Goal: Task Accomplishment & Management: Use online tool/utility

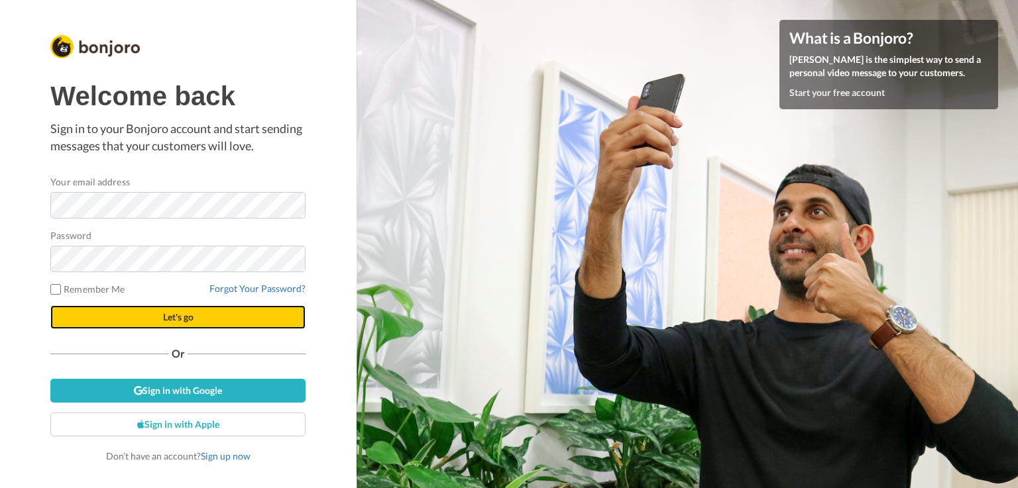
click at [166, 318] on span "Let's go" at bounding box center [178, 316] width 30 height 11
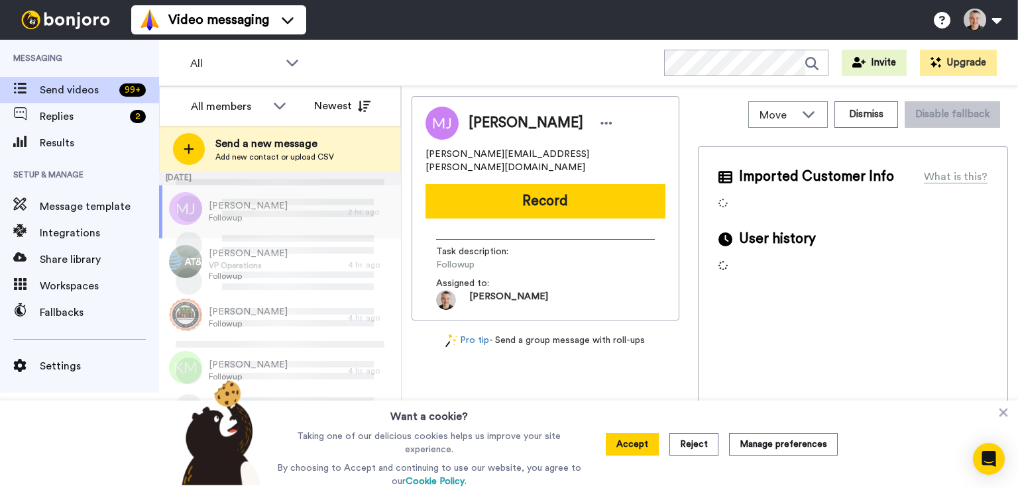
click at [639, 443] on button "Accept" at bounding box center [632, 444] width 53 height 23
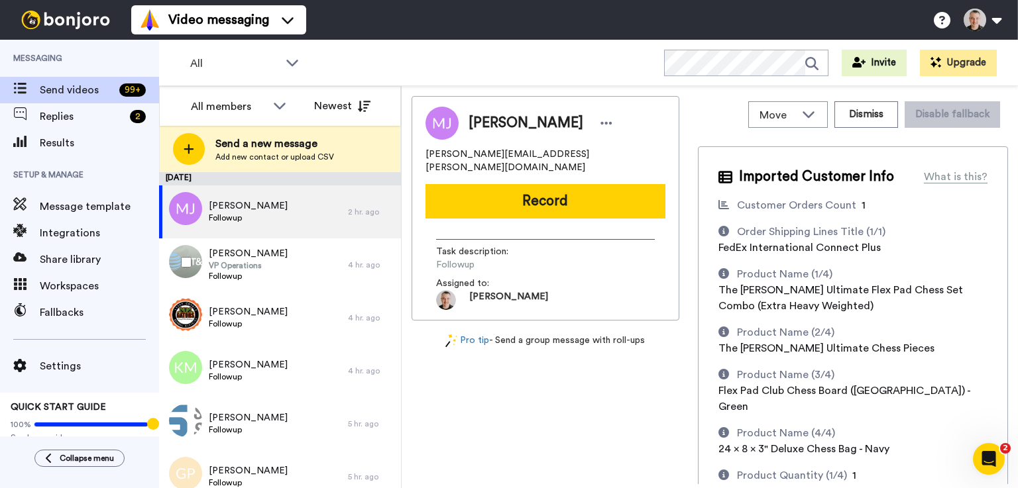
click at [287, 254] on div "Frank Danger VP Operations Followup" at bounding box center [253, 265] width 189 height 53
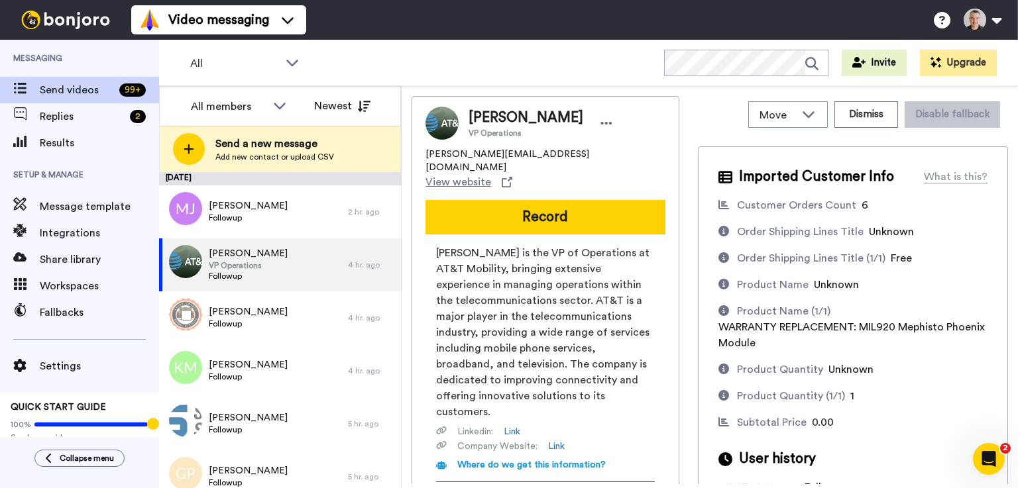
click at [274, 315] on div "Larry Farmer Followup" at bounding box center [253, 318] width 189 height 53
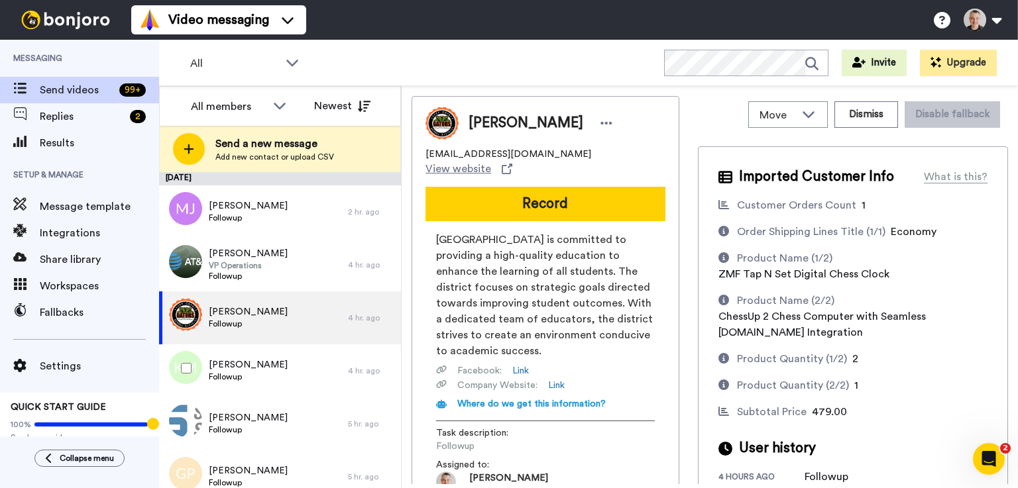
click at [278, 357] on div "Ken Masterson Followup" at bounding box center [253, 371] width 189 height 53
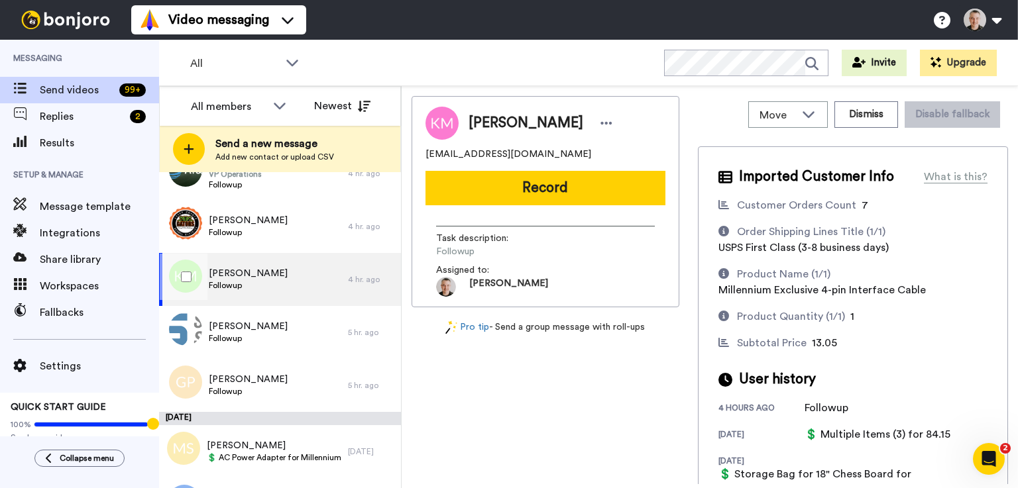
scroll to position [91, 0]
click at [279, 330] on div "Roman Elkin Followup" at bounding box center [253, 332] width 189 height 53
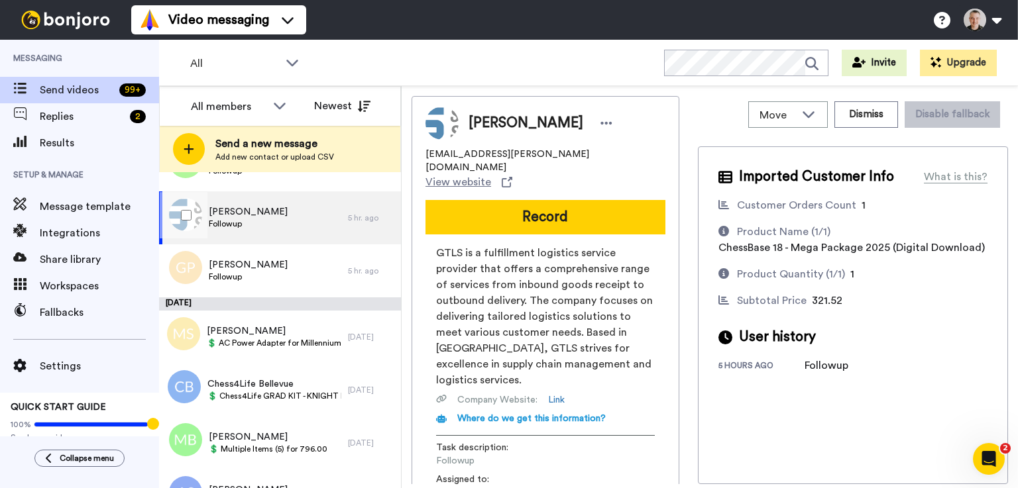
scroll to position [208, 0]
click at [276, 272] on div "Gwen Pasco Followup" at bounding box center [253, 269] width 189 height 53
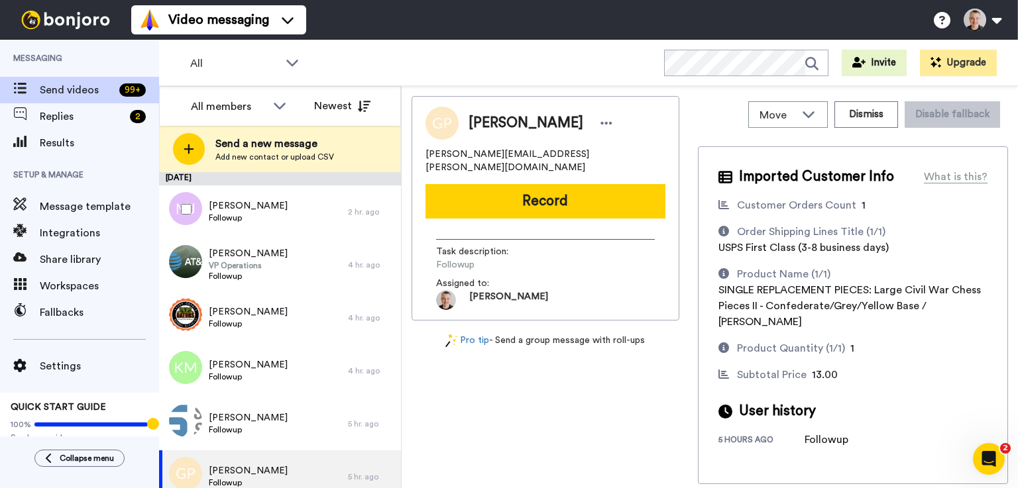
click at [264, 219] on span "Followup" at bounding box center [248, 218] width 79 height 11
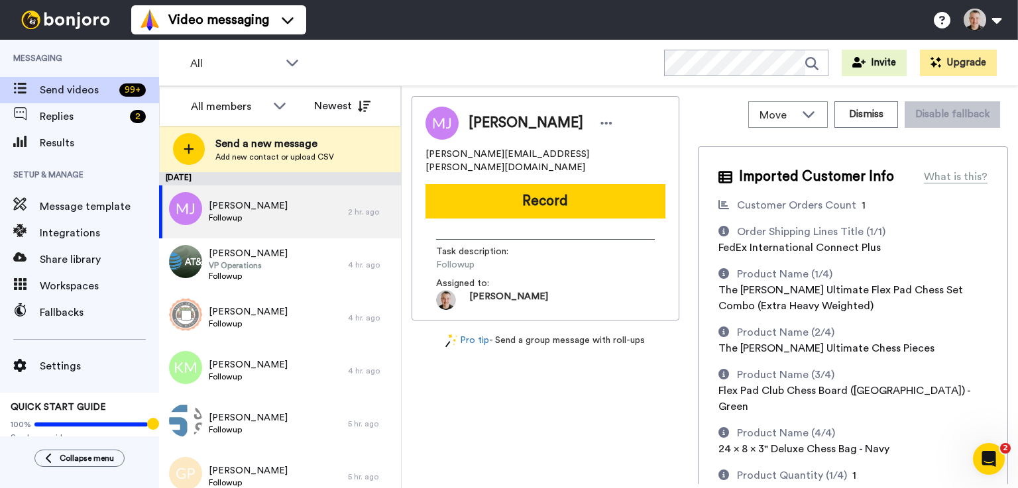
click at [269, 325] on div "Larry Farmer Followup" at bounding box center [253, 318] width 189 height 53
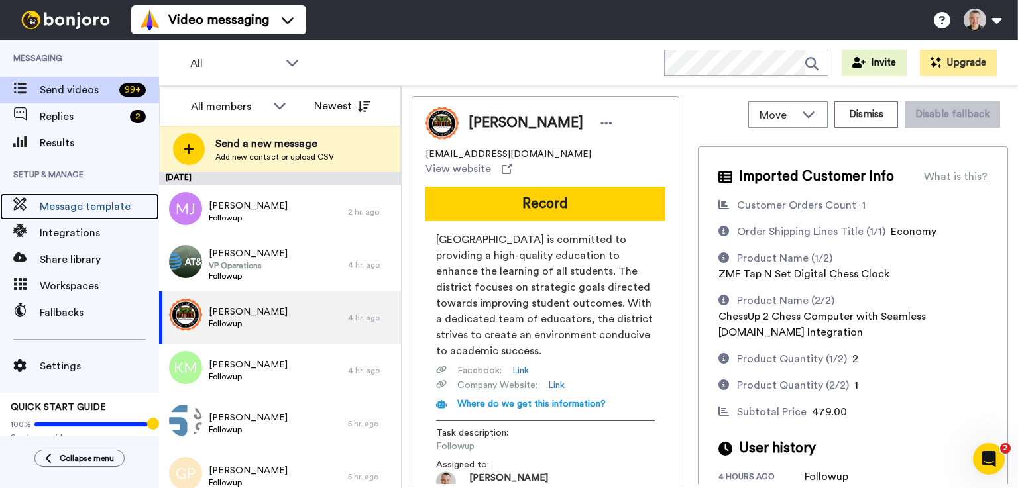
click at [96, 201] on span "Message template" at bounding box center [99, 207] width 119 height 16
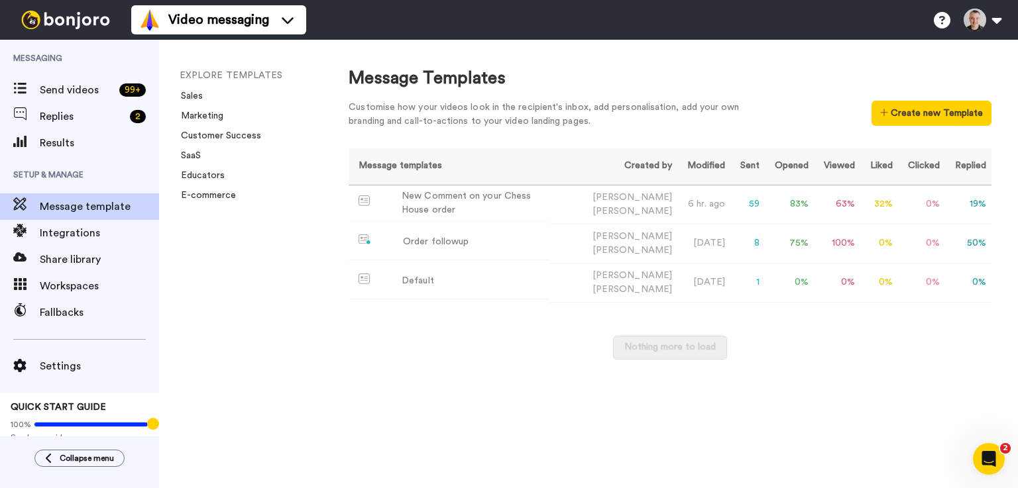
click at [927, 115] on button "Create new Template" at bounding box center [931, 113] width 120 height 25
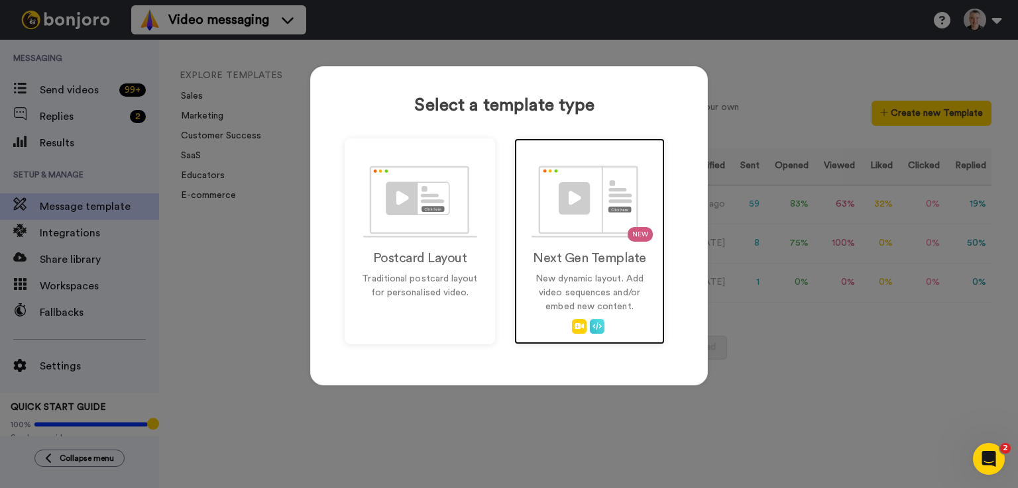
click at [588, 192] on img at bounding box center [589, 202] width 117 height 72
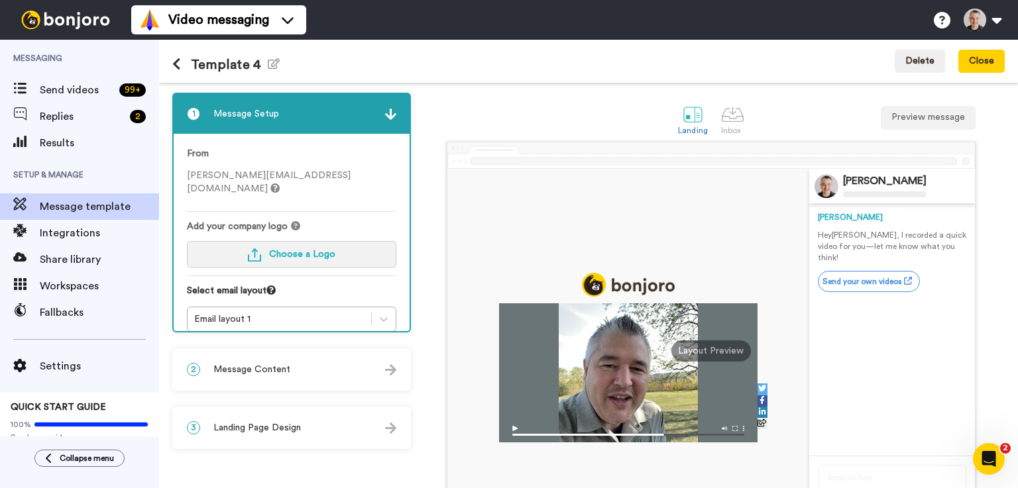
click at [284, 247] on button "Choose a Logo" at bounding box center [291, 254] width 209 height 27
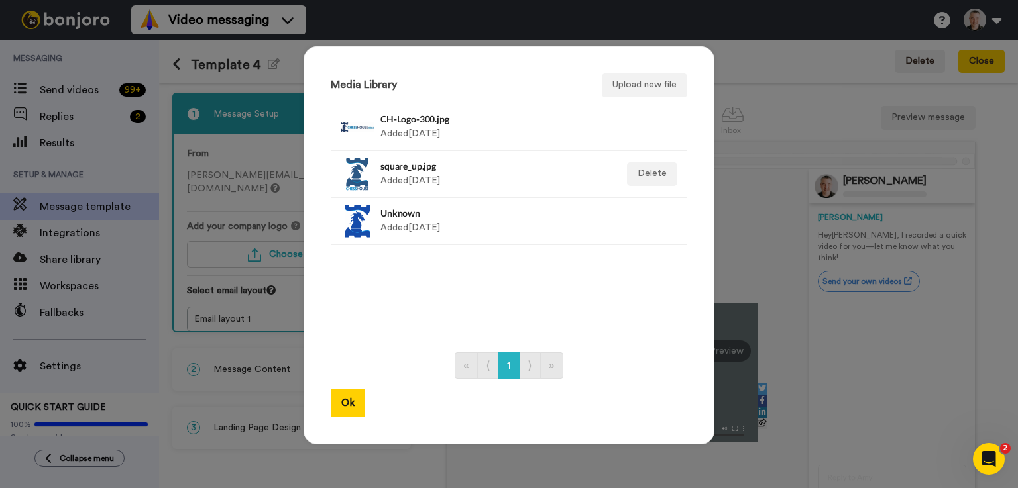
click at [406, 169] on h4 "square_up.jpg" at bounding box center [494, 166] width 229 height 10
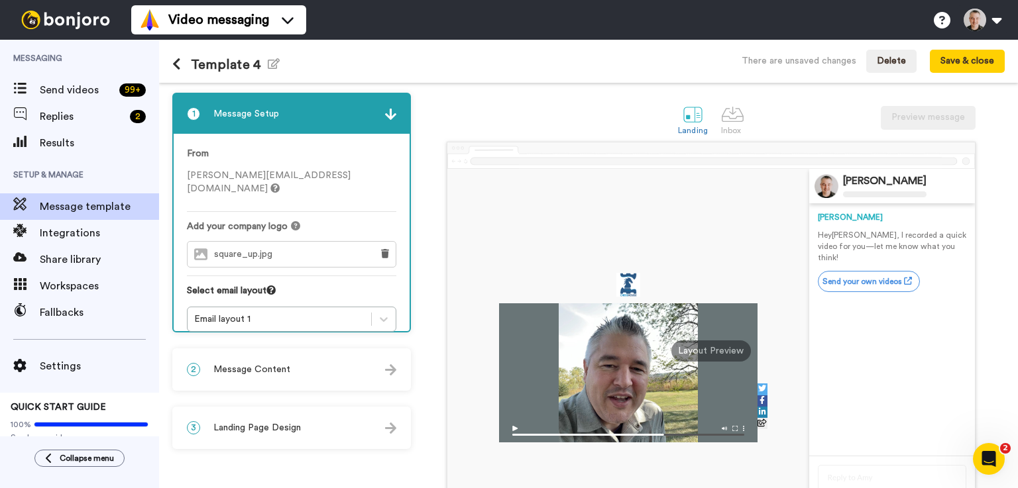
click at [384, 249] on icon at bounding box center [385, 253] width 8 height 9
click at [322, 241] on button "Choose a Logo" at bounding box center [291, 254] width 209 height 27
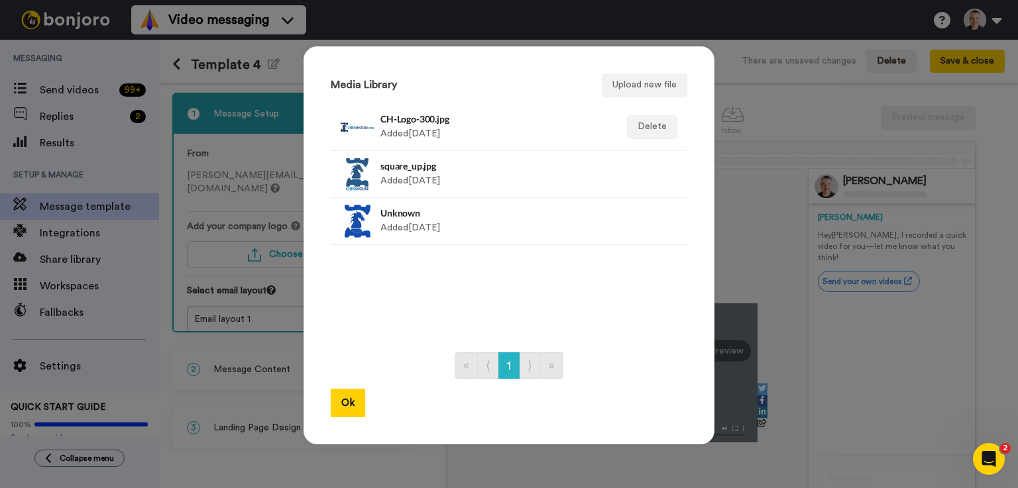
click at [404, 122] on h4 "CH-Logo-300.jpg" at bounding box center [494, 119] width 229 height 10
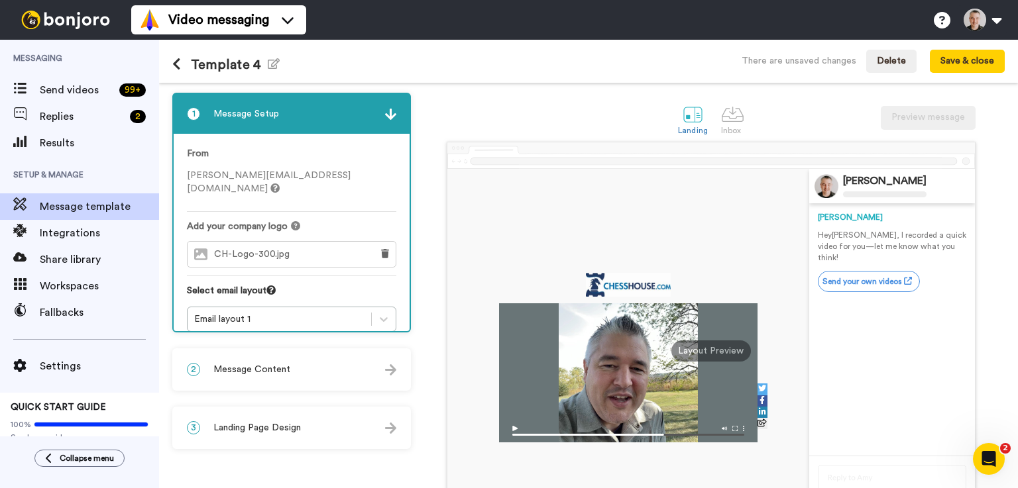
click at [382, 245] on button at bounding box center [384, 254] width 21 height 25
click at [317, 241] on button "Choose a Logo" at bounding box center [291, 254] width 209 height 27
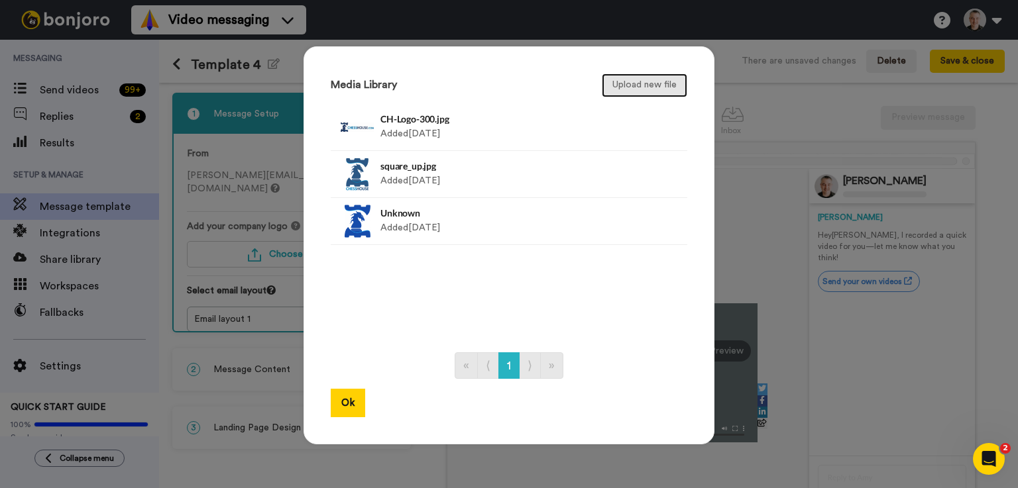
click at [608, 96] on button "Upload new file" at bounding box center [644, 86] width 85 height 24
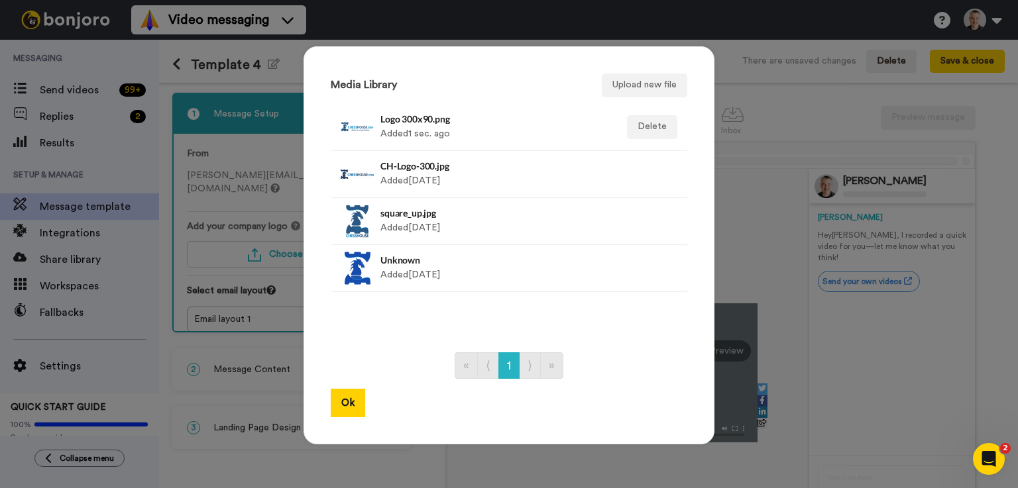
click at [413, 125] on div "Logo 300x90.png Added 1 sec. ago" at bounding box center [494, 127] width 229 height 33
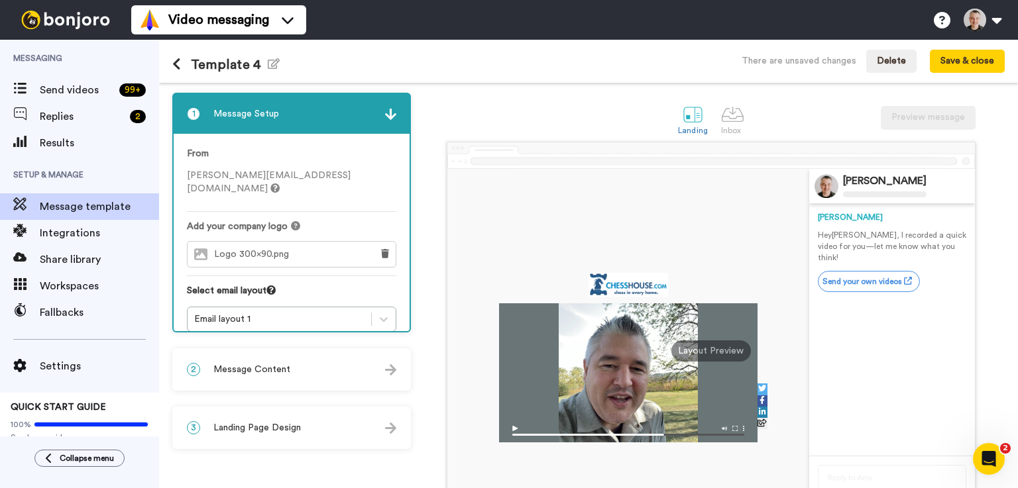
click at [392, 243] on button at bounding box center [384, 254] width 21 height 25
click at [296, 250] on span "Choose a Logo" at bounding box center [302, 254] width 66 height 9
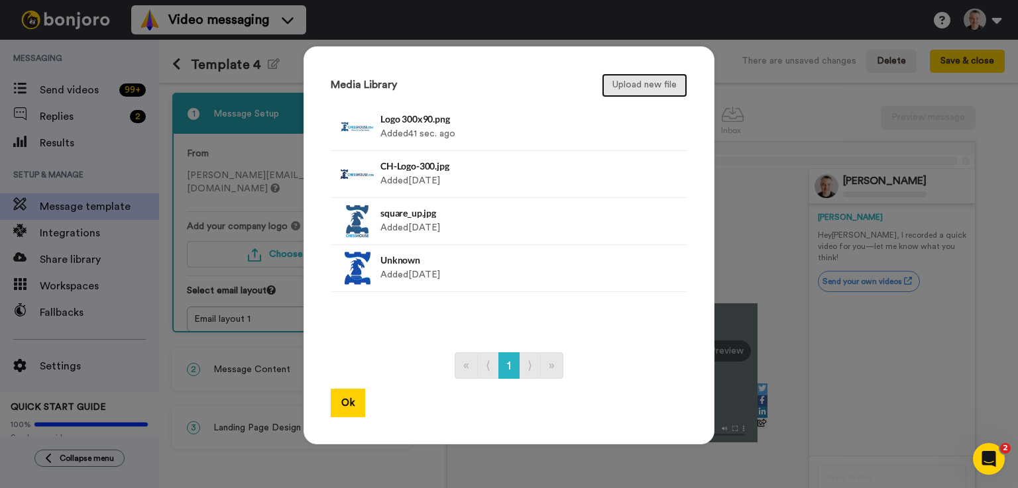
click at [626, 90] on button "Upload new file" at bounding box center [644, 86] width 85 height 24
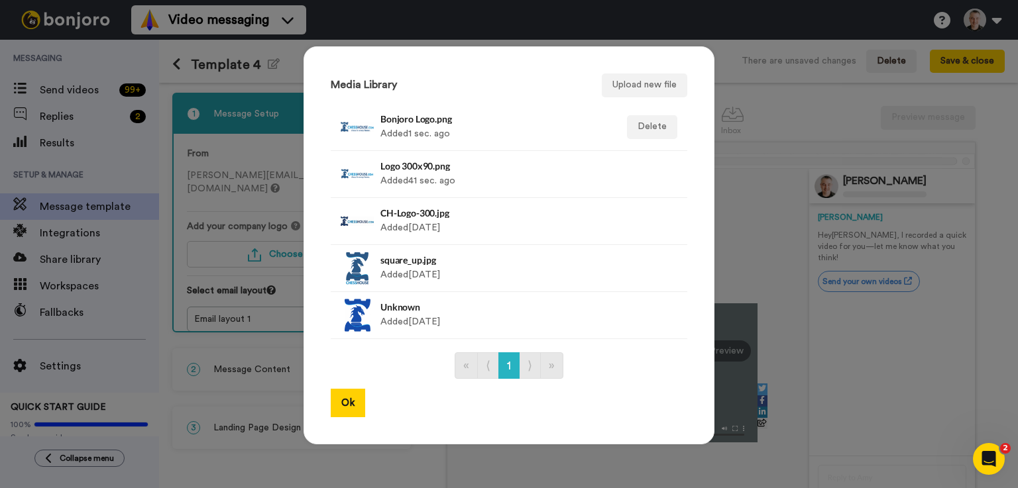
click at [433, 128] on div "Bonjoro Logo.png Added 1 sec. ago" at bounding box center [494, 127] width 229 height 33
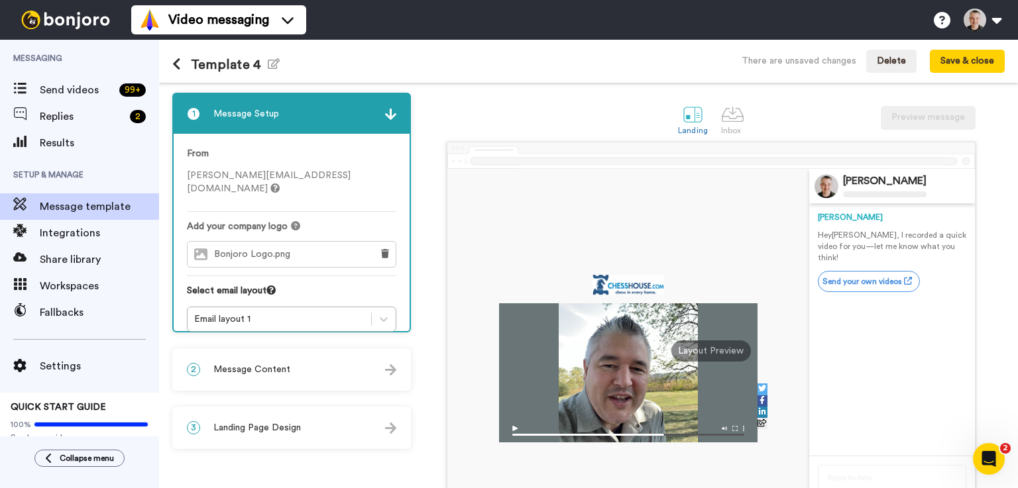
click at [379, 242] on button at bounding box center [384, 254] width 21 height 25
click at [348, 241] on button "Choose a Logo" at bounding box center [291, 254] width 209 height 27
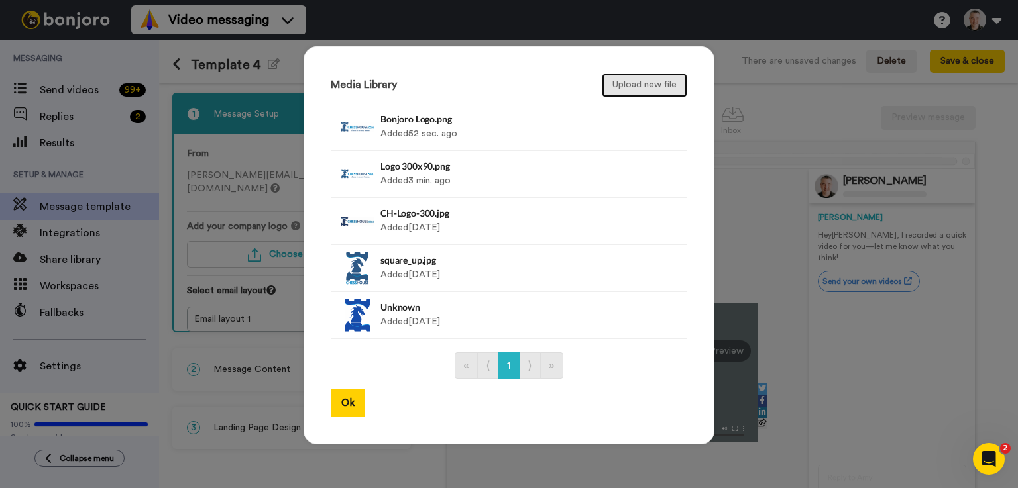
click at [618, 83] on button "Upload new file" at bounding box center [644, 86] width 85 height 24
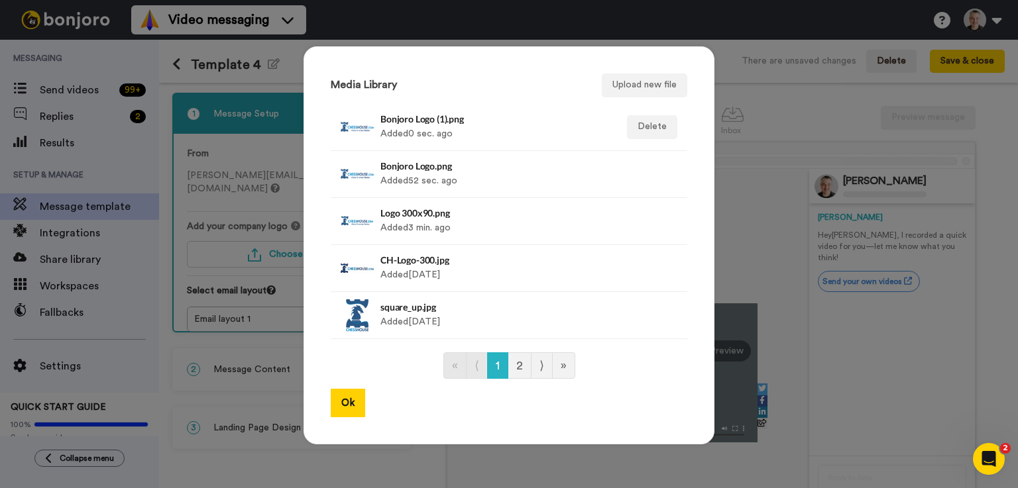
click at [452, 129] on div "Bonjoro Logo (1).png Added 0 sec. ago" at bounding box center [494, 127] width 229 height 33
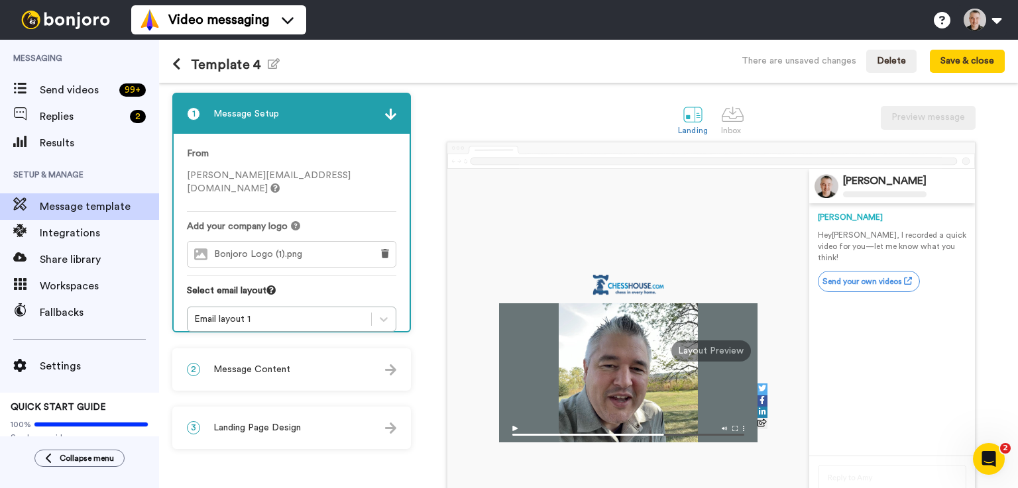
click at [309, 376] on div "2 Message Content" at bounding box center [292, 370] width 236 height 40
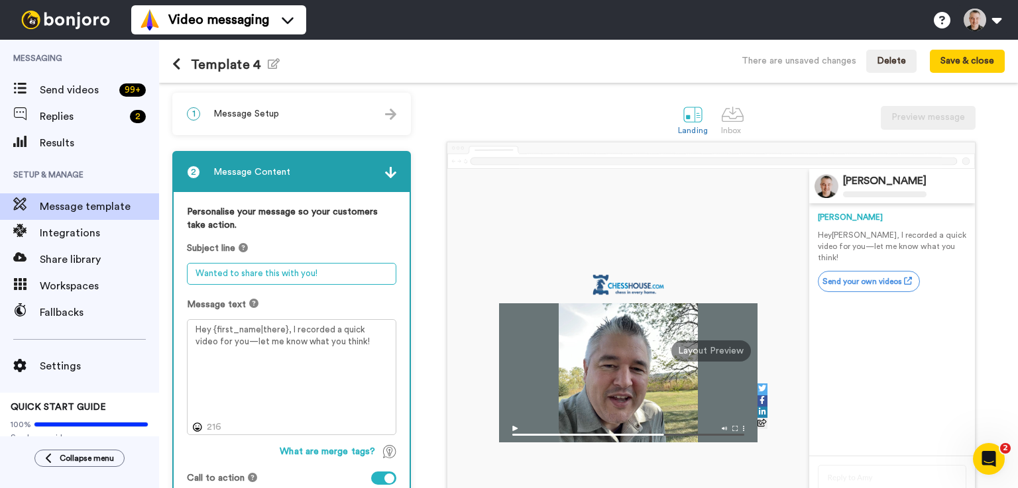
click at [322, 271] on textarea "Wanted to share this with you!" at bounding box center [291, 274] width 209 height 22
type textarea "Raphael commented on your order!"
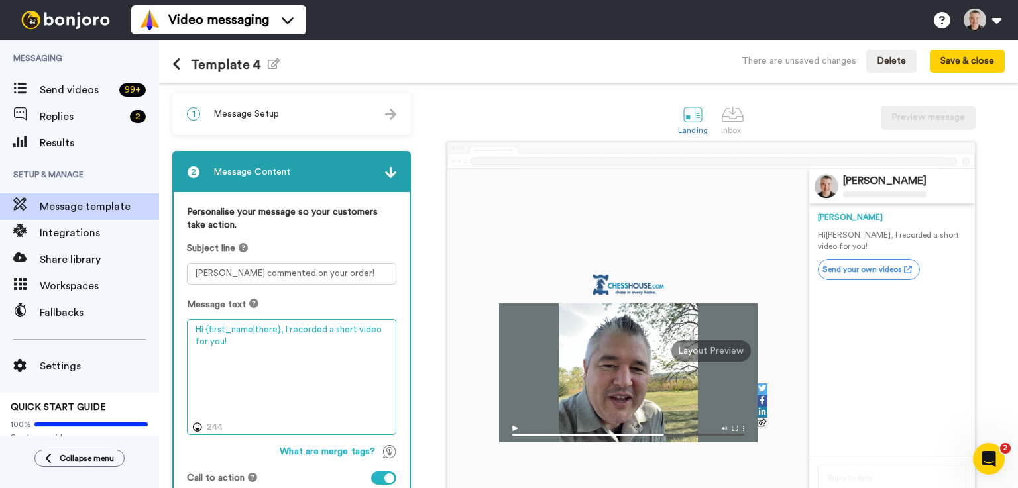
click at [281, 328] on textarea "Hi {first_name|there}, I recorded a short video for you!" at bounding box center [291, 377] width 209 height 117
click at [331, 339] on textarea "Hi {first_name|there}, your order just shipped! I recorded a short video for yo…" at bounding box center [291, 377] width 209 height 117
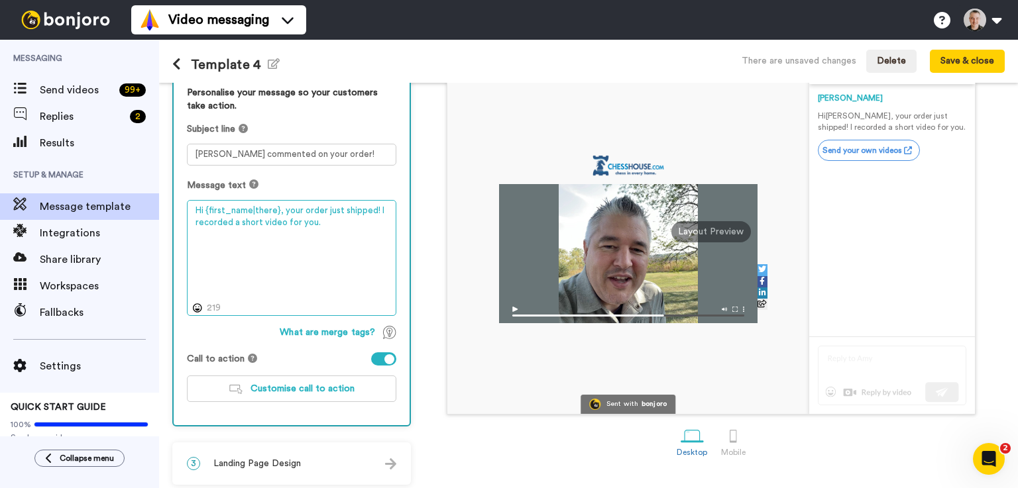
scroll to position [125, 0]
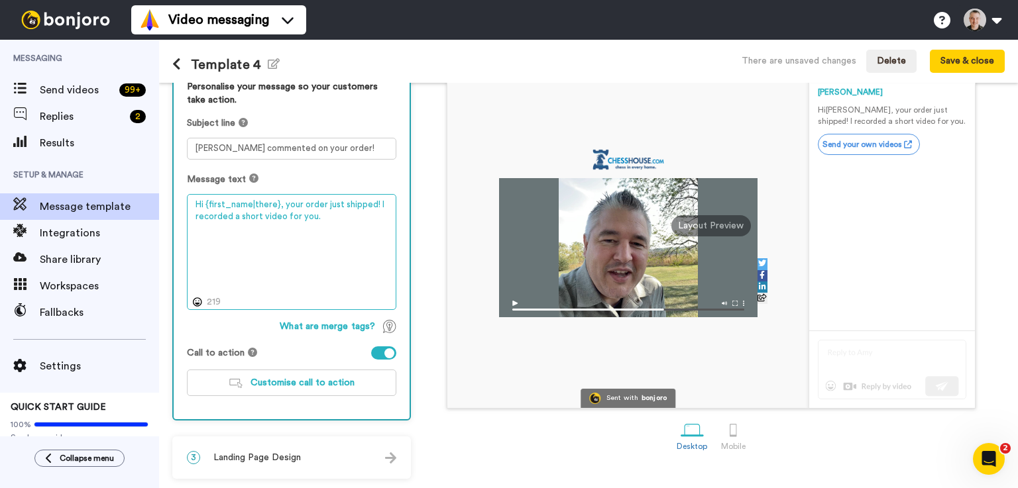
type textarea "Hi {first_name|there}, your order just shipped! I recorded a short video for yo…"
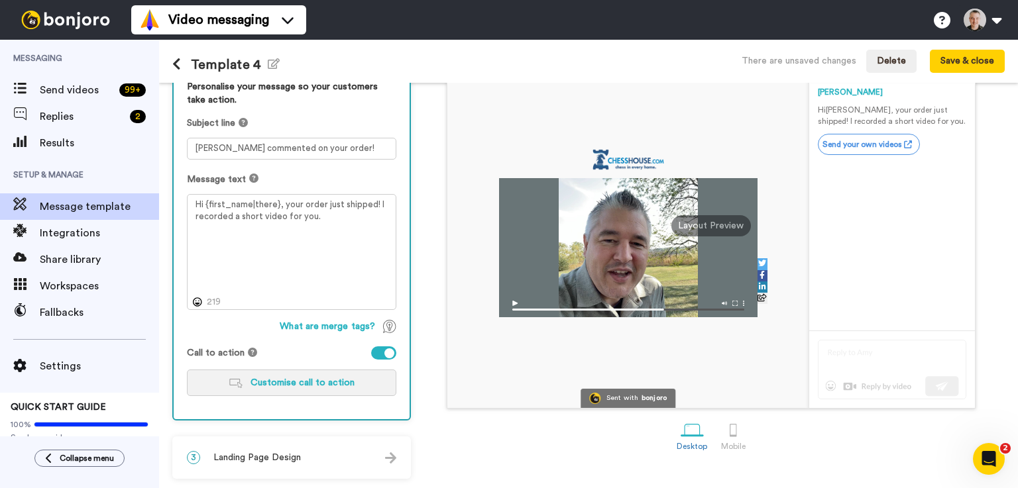
click at [321, 380] on span "Customise call to action" at bounding box center [302, 382] width 104 height 9
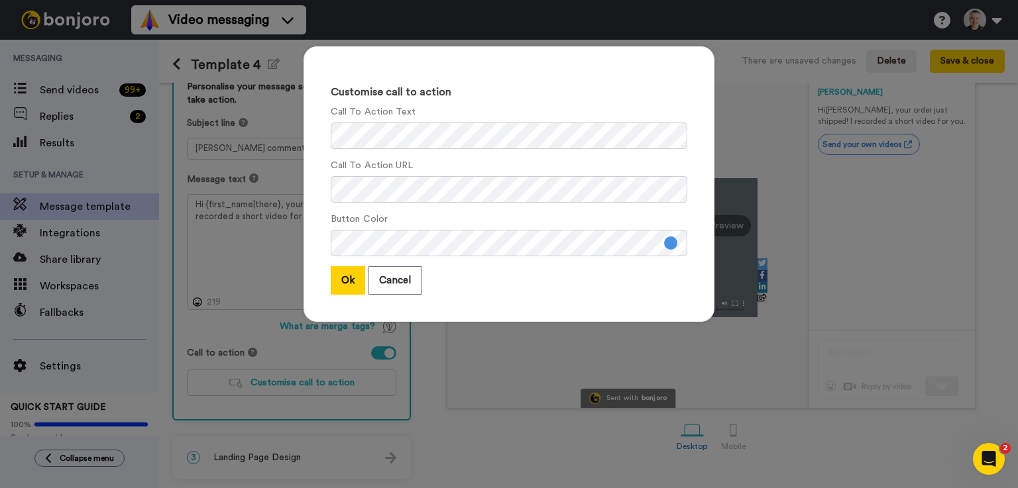
click at [386, 283] on button "Cancel" at bounding box center [394, 280] width 53 height 28
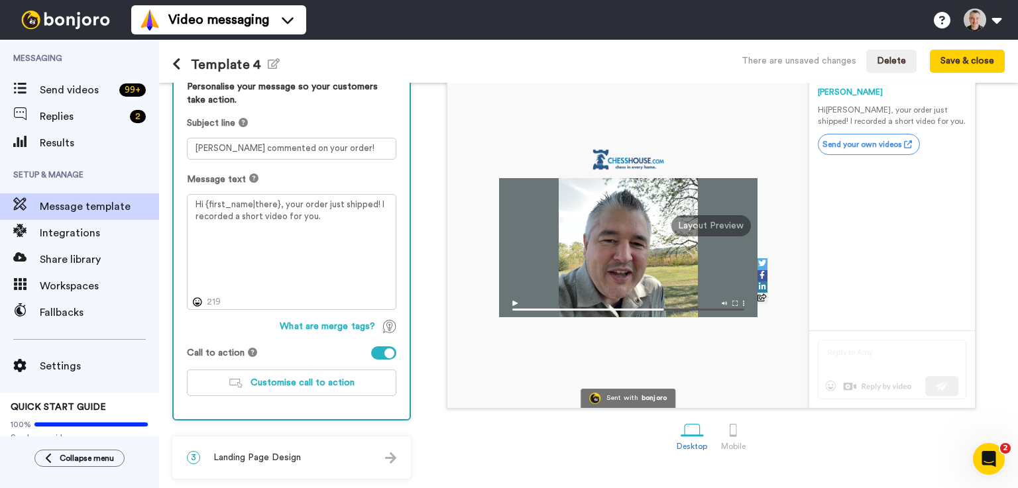
click at [314, 458] on div "3 Landing Page Design" at bounding box center [292, 458] width 236 height 40
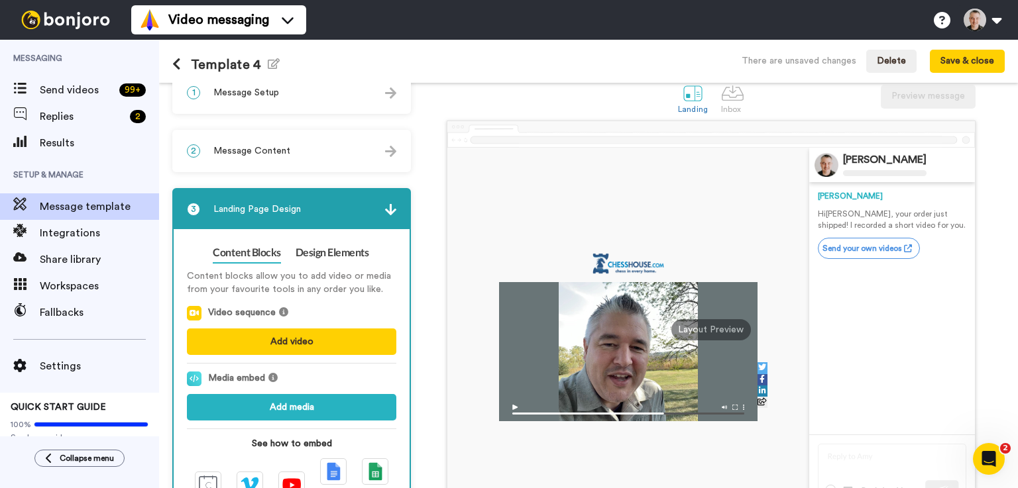
scroll to position [0, 0]
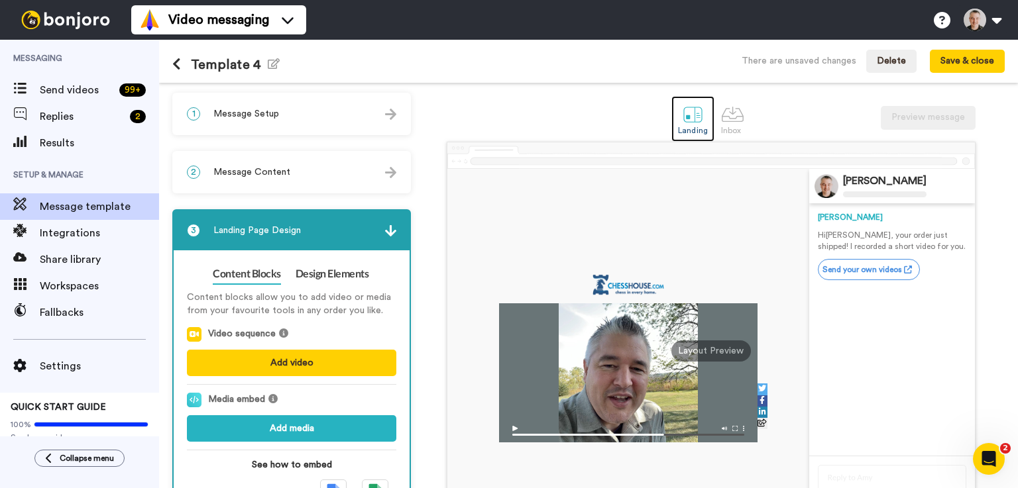
click at [690, 109] on div at bounding box center [692, 114] width 23 height 23
click at [727, 123] on div at bounding box center [732, 114] width 23 height 23
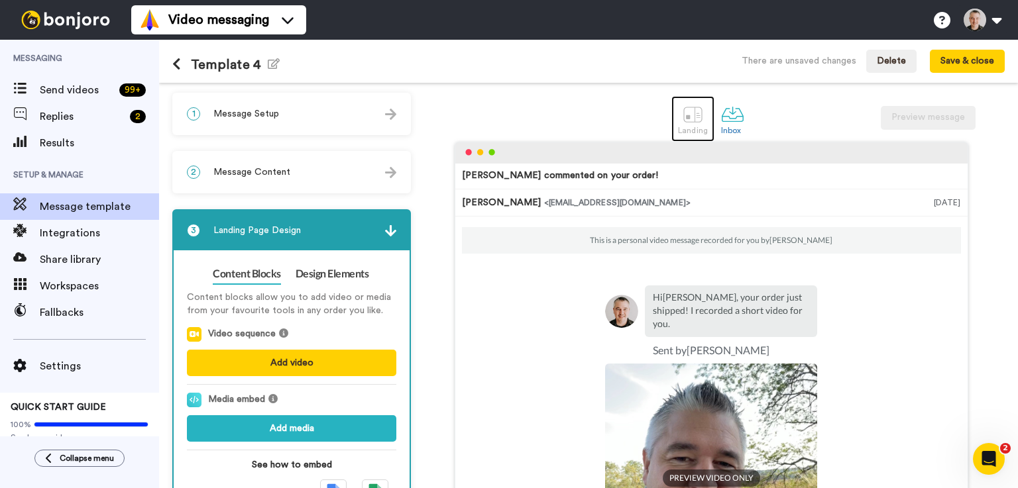
click at [686, 112] on div at bounding box center [692, 114] width 23 height 23
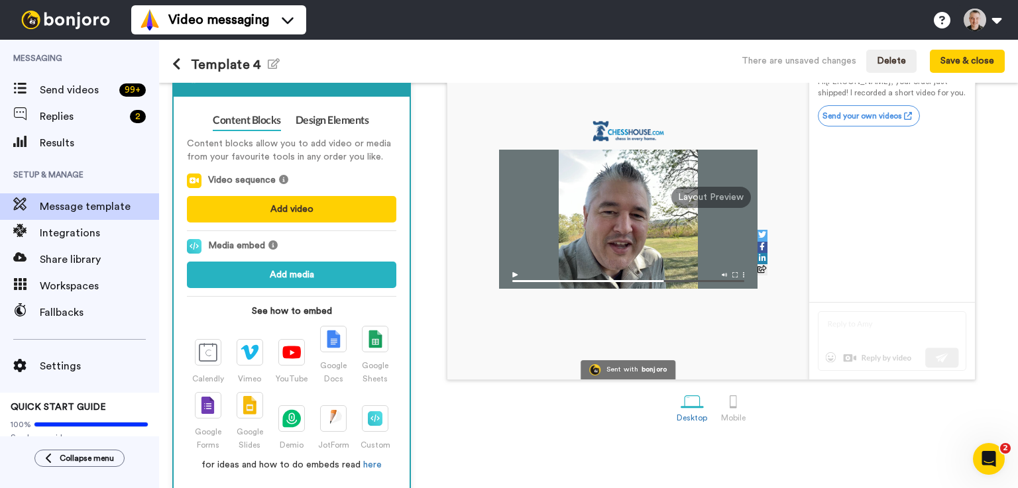
scroll to position [152, 0]
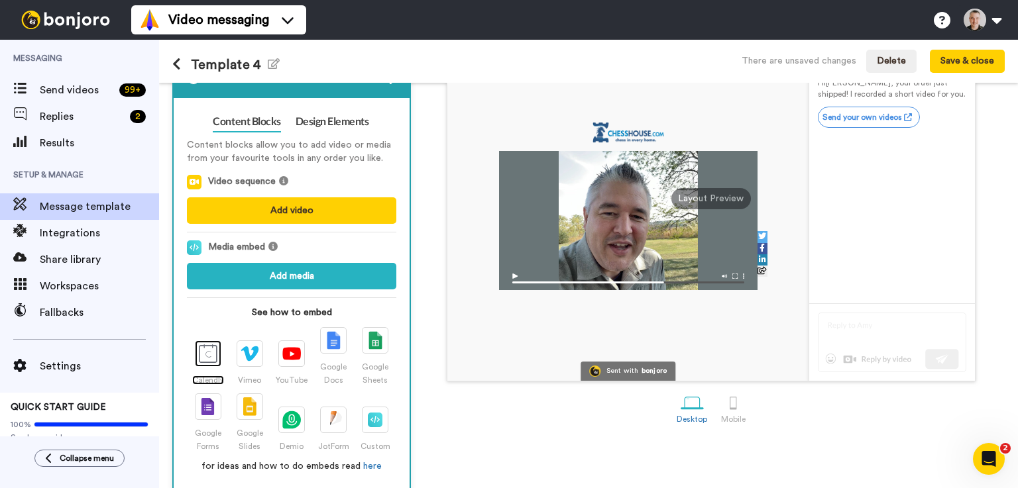
click at [209, 353] on img at bounding box center [208, 354] width 19 height 19
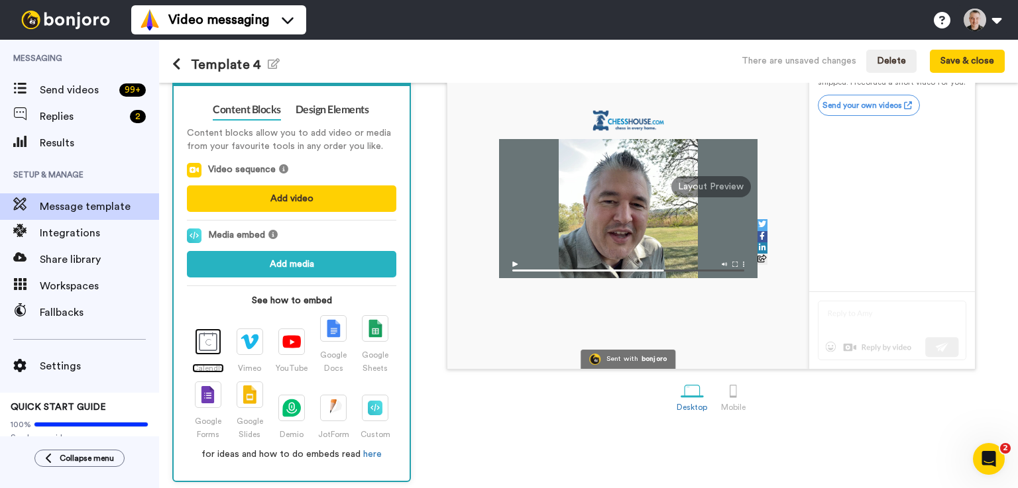
scroll to position [168, 0]
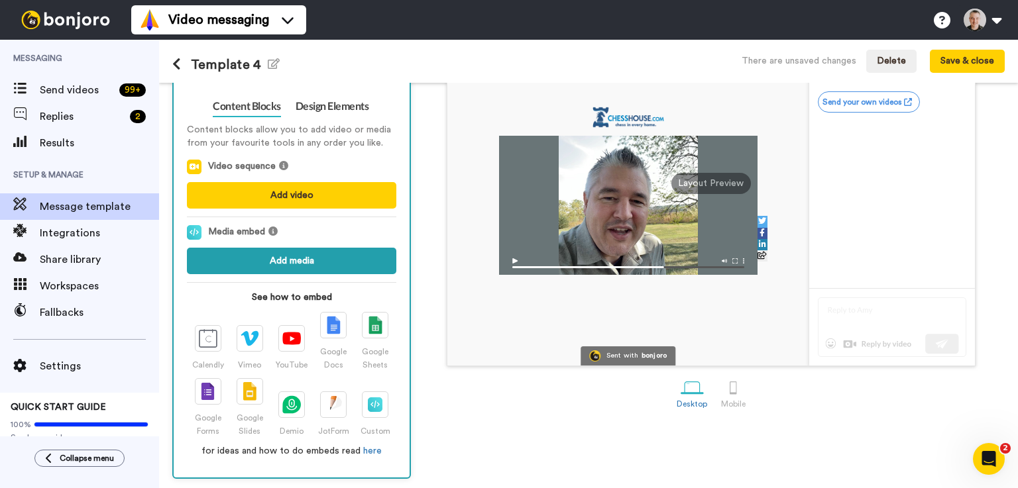
click at [290, 258] on button "Add media" at bounding box center [291, 261] width 209 height 27
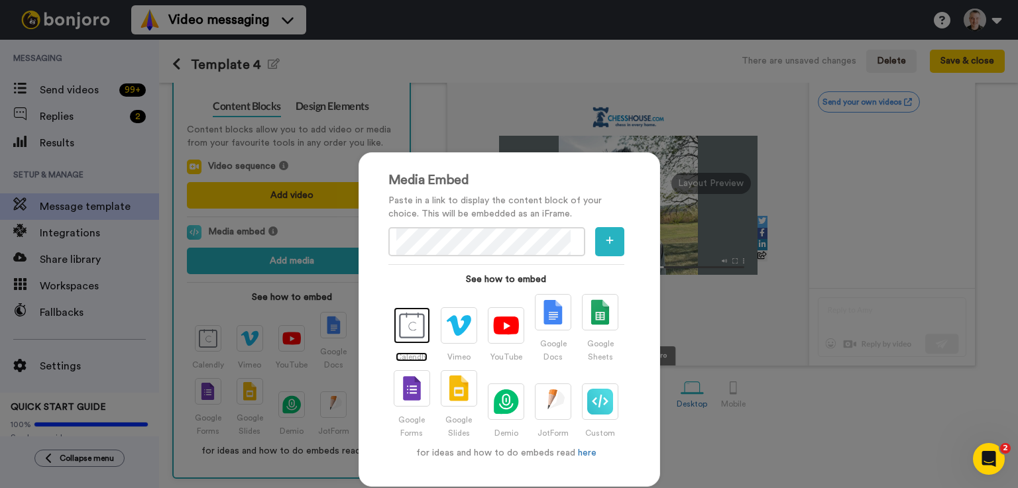
click at [409, 327] on img at bounding box center [412, 326] width 26 height 26
click at [606, 243] on icon "button" at bounding box center [610, 240] width 8 height 9
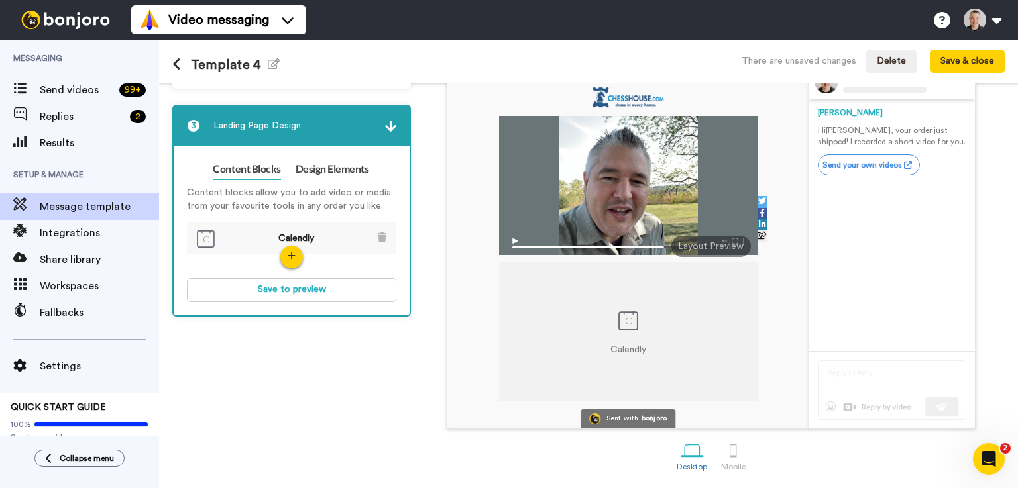
scroll to position [105, 0]
click at [309, 174] on link "Design Elements" at bounding box center [333, 169] width 74 height 21
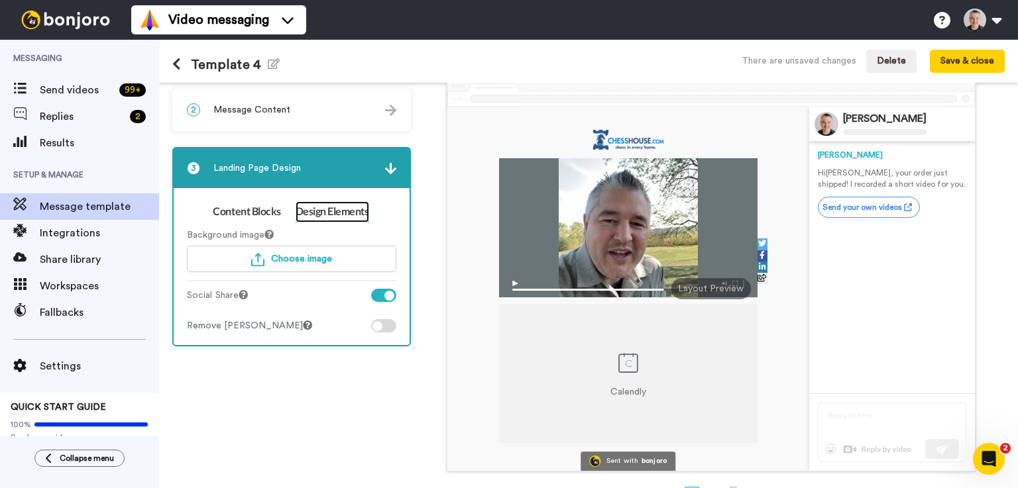
scroll to position [70, 0]
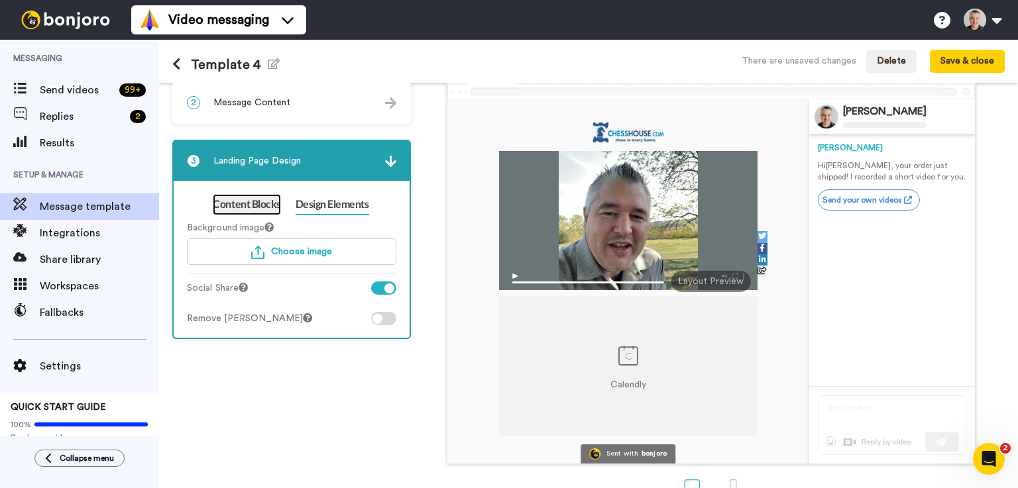
click at [244, 203] on link "Content Blocks" at bounding box center [247, 204] width 68 height 21
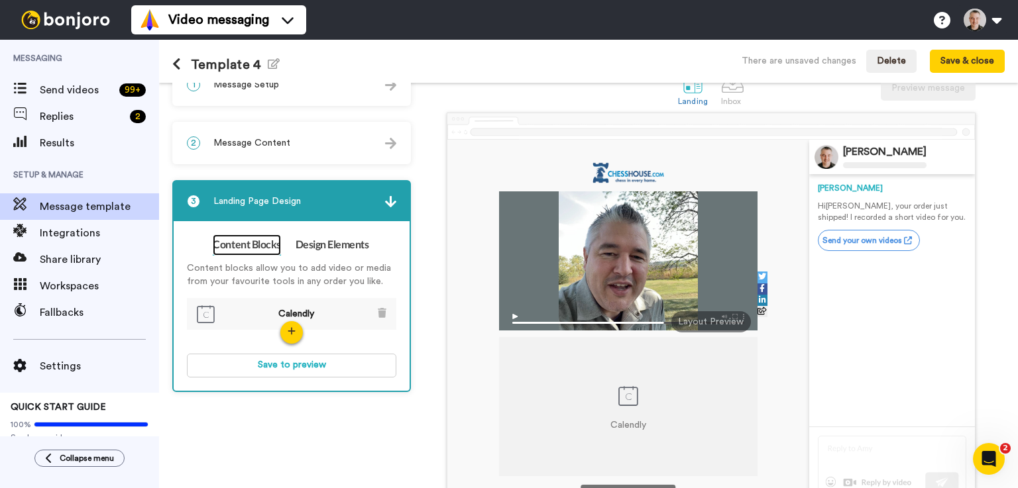
scroll to position [29, 0]
click at [627, 396] on img at bounding box center [628, 396] width 20 height 20
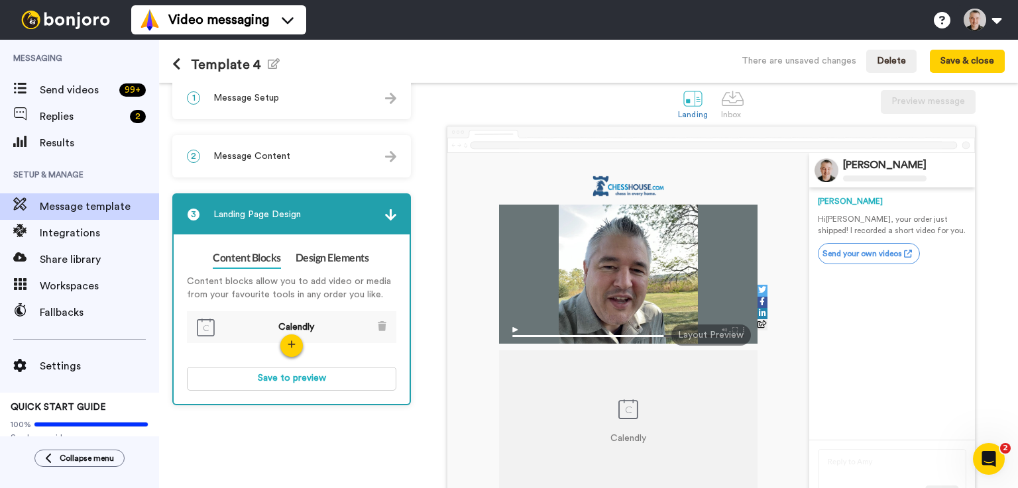
scroll to position [0, 0]
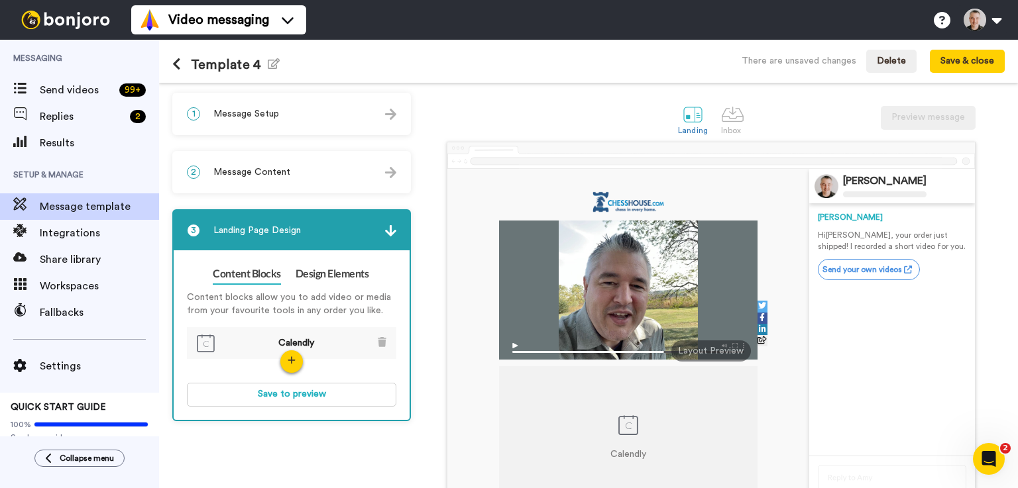
click at [262, 174] on span "Message Content" at bounding box center [251, 172] width 77 height 13
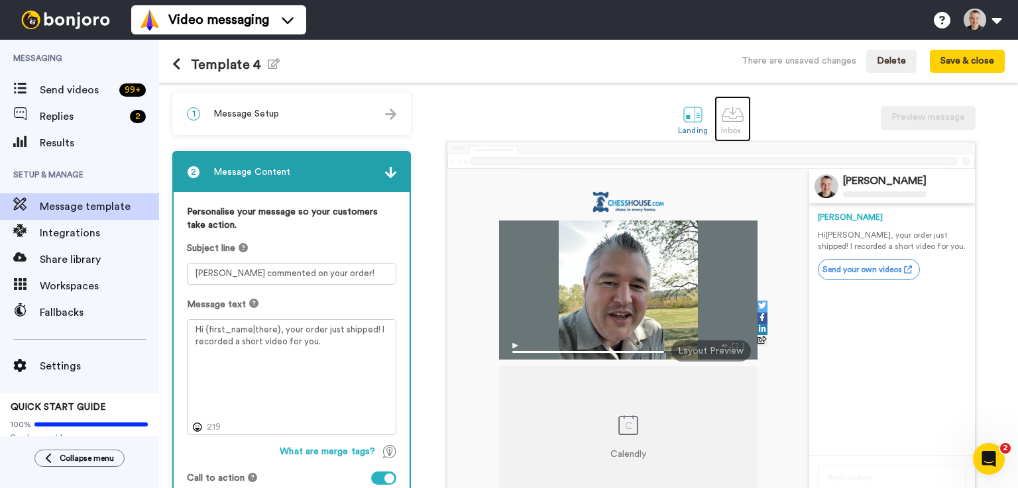
click at [732, 113] on div at bounding box center [732, 114] width 23 height 23
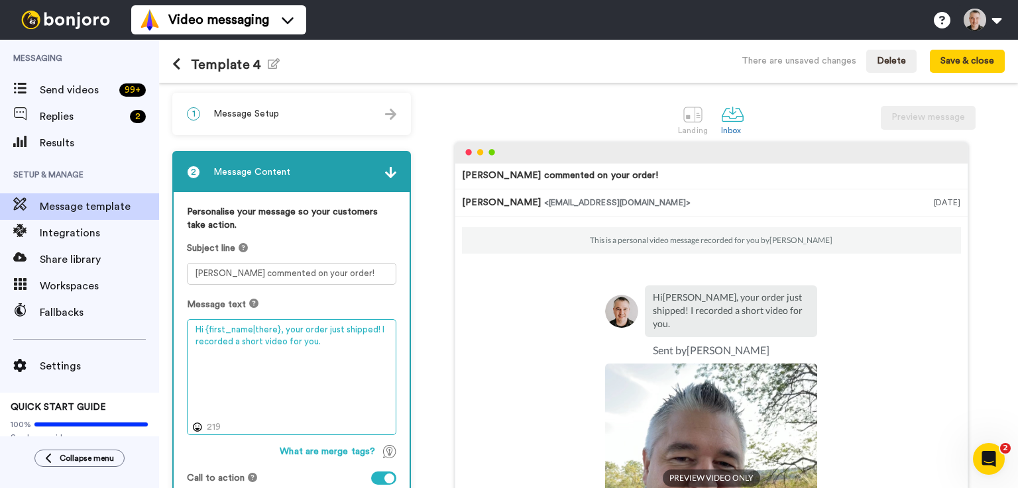
click at [330, 345] on textarea "Hi {first_name|there}, your order just shipped! I recorded a short video for yo…" at bounding box center [291, 377] width 209 height 117
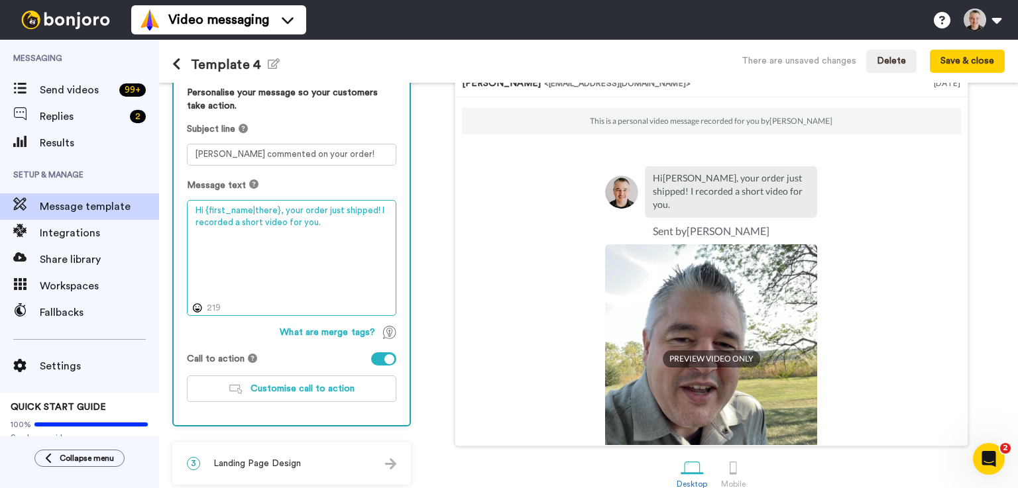
click at [325, 227] on textarea "Hi {first_name|there}, your order just shipped! I recorded a short video for yo…" at bounding box center [291, 258] width 209 height 117
click at [289, 464] on span "Landing Page Design" at bounding box center [256, 463] width 87 height 13
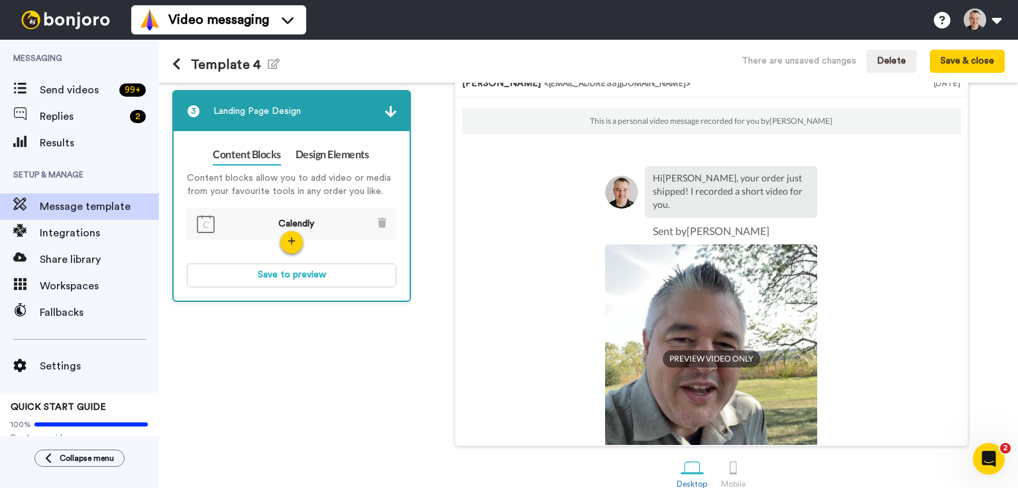
click at [329, 223] on li "Calendly" at bounding box center [291, 224] width 209 height 33
click at [292, 246] on button "button" at bounding box center [291, 242] width 23 height 23
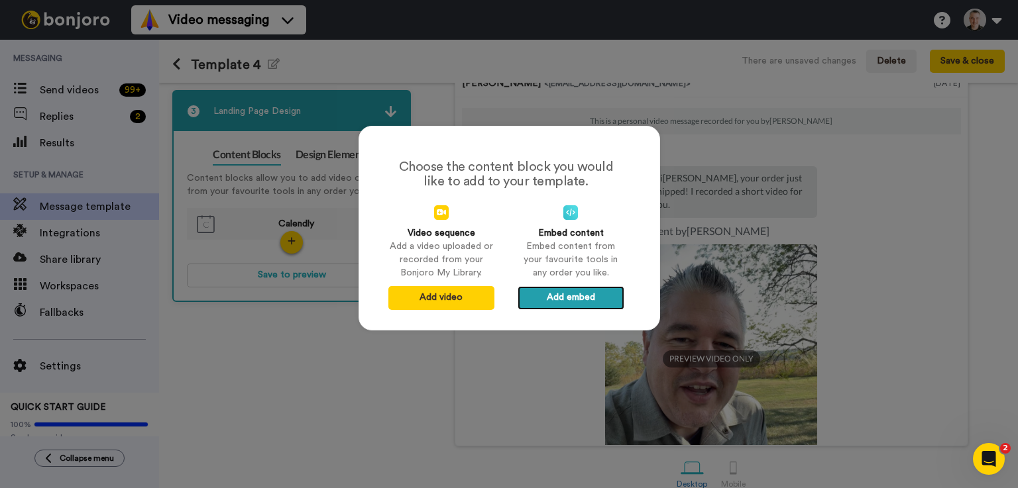
click at [569, 298] on button "Add embed" at bounding box center [571, 298] width 106 height 24
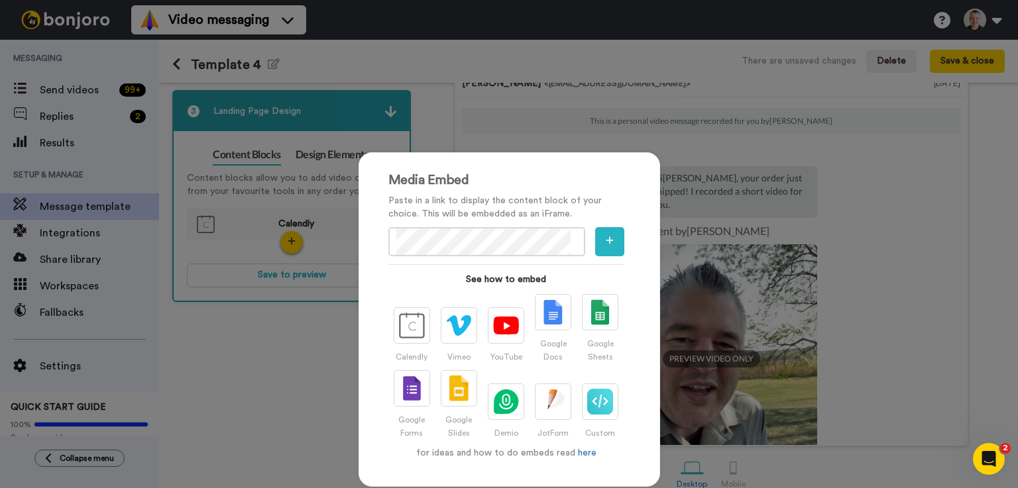
click at [334, 369] on div "Media Embed Paste in a link to display the content block of your choice. This w…" at bounding box center [509, 244] width 1018 height 488
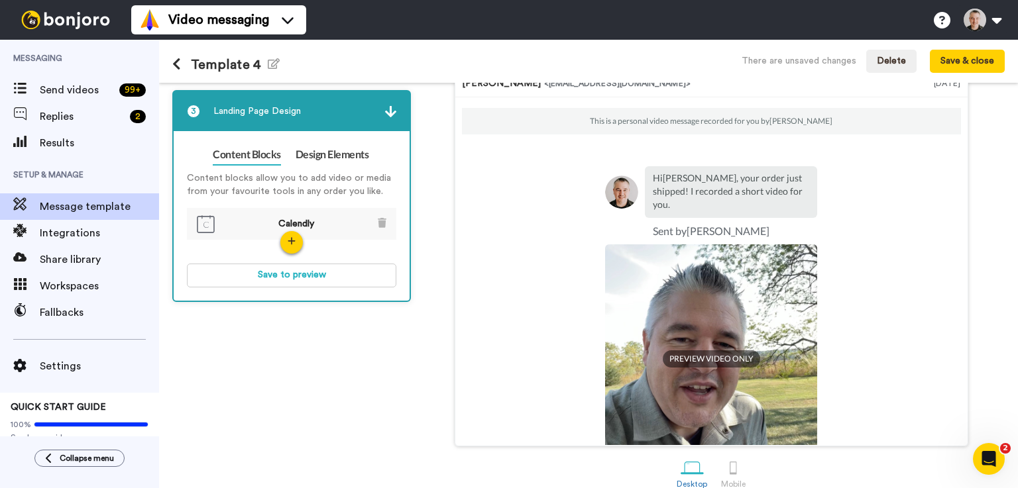
click at [299, 292] on div "Content Blocks Design Elements Content blocks allow you to add video or media f…" at bounding box center [292, 216] width 236 height 170
click at [297, 318] on div "1 Message Setup From raphael@chesshouse.com Add your company logo Bonjoro Logo …" at bounding box center [294, 234] width 245 height 522
